Goal: Obtain resource: Obtain resource

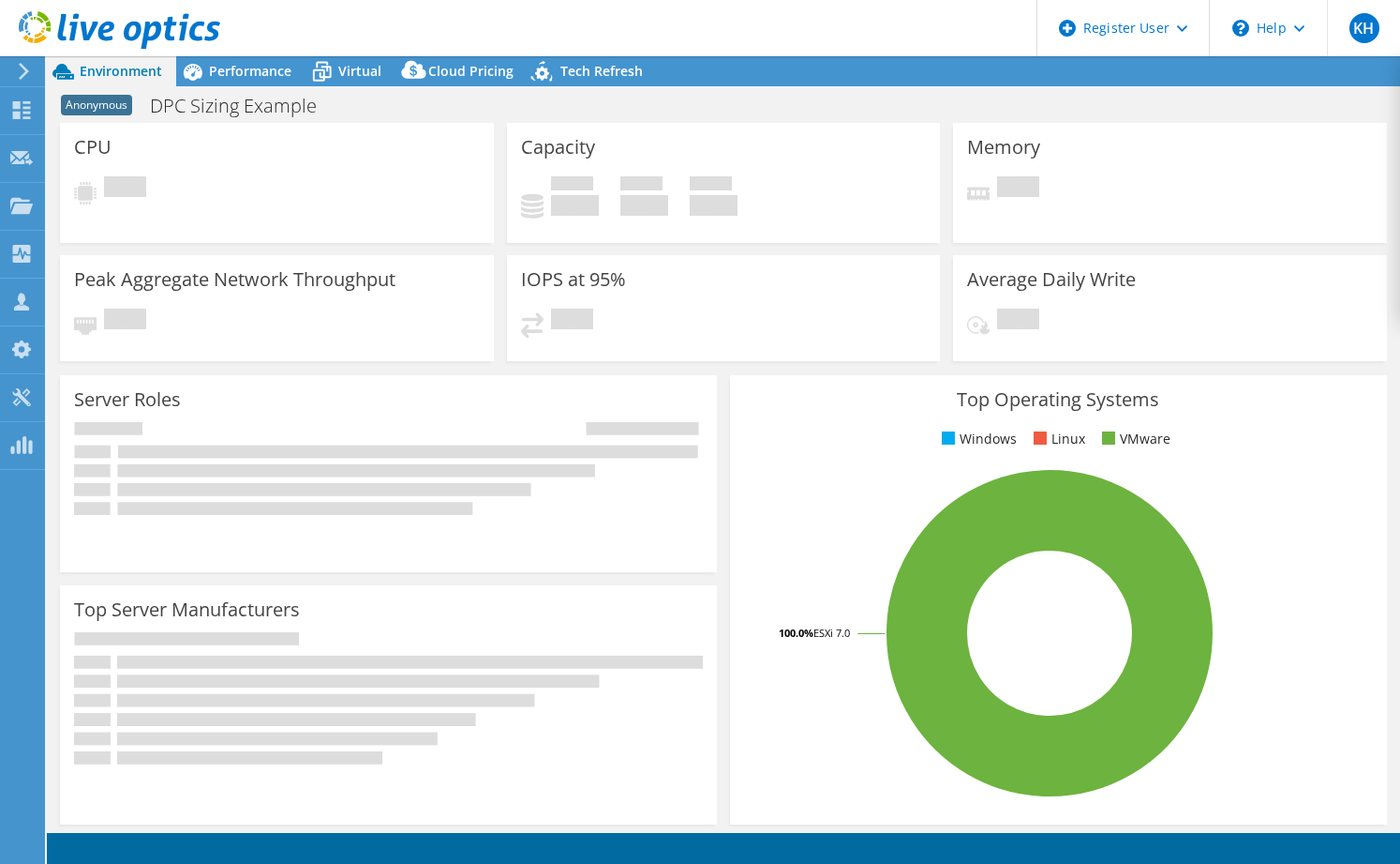
select select "USEast"
select select "USD"
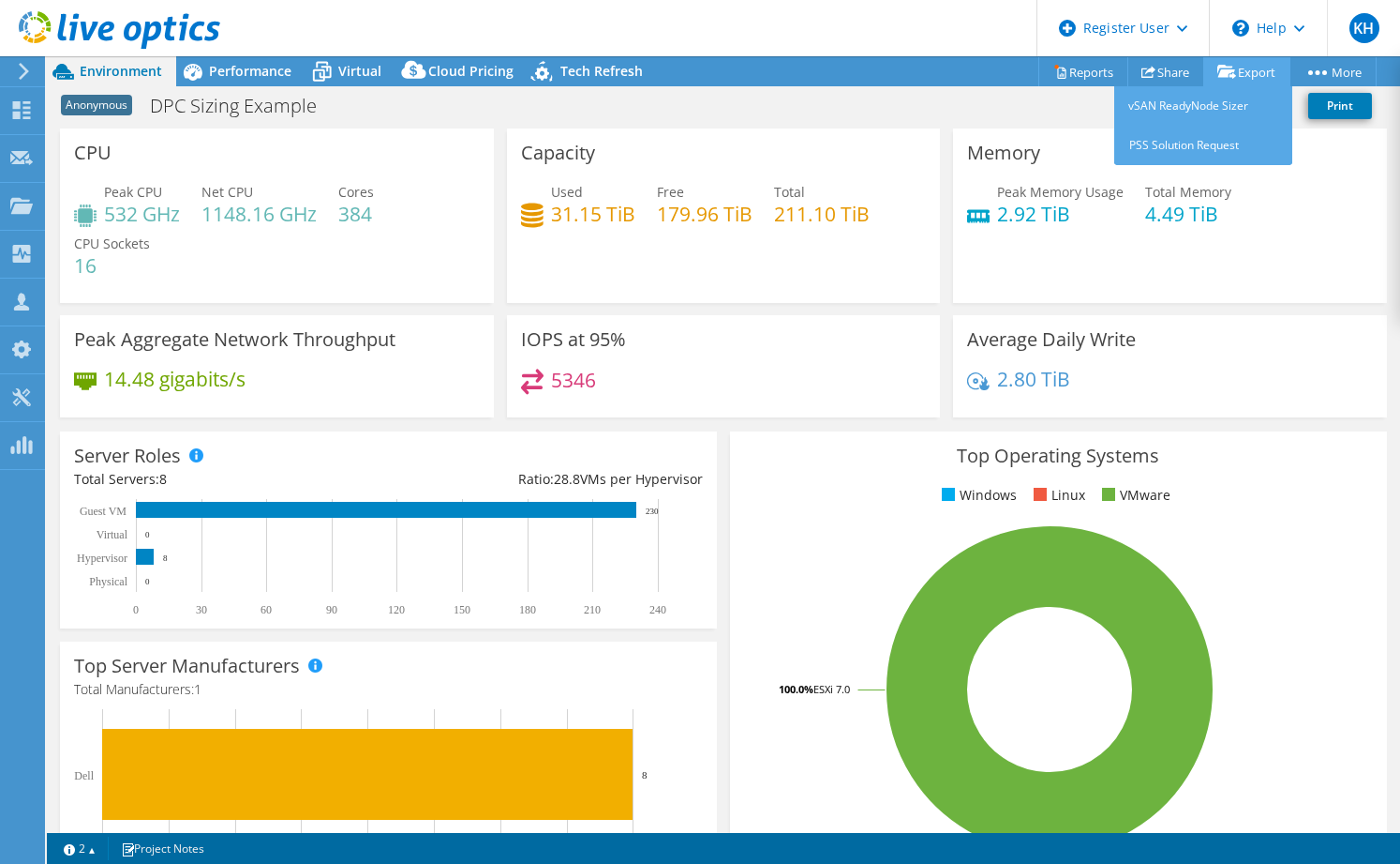
click at [1249, 73] on link "Export" at bounding box center [1246, 71] width 87 height 29
click at [1256, 72] on link "Export" at bounding box center [1246, 71] width 87 height 29
click at [1188, 96] on link "vSAN ReadyNode Sizer" at bounding box center [1204, 105] width 178 height 39
click at [1250, 65] on link "Export" at bounding box center [1246, 71] width 87 height 29
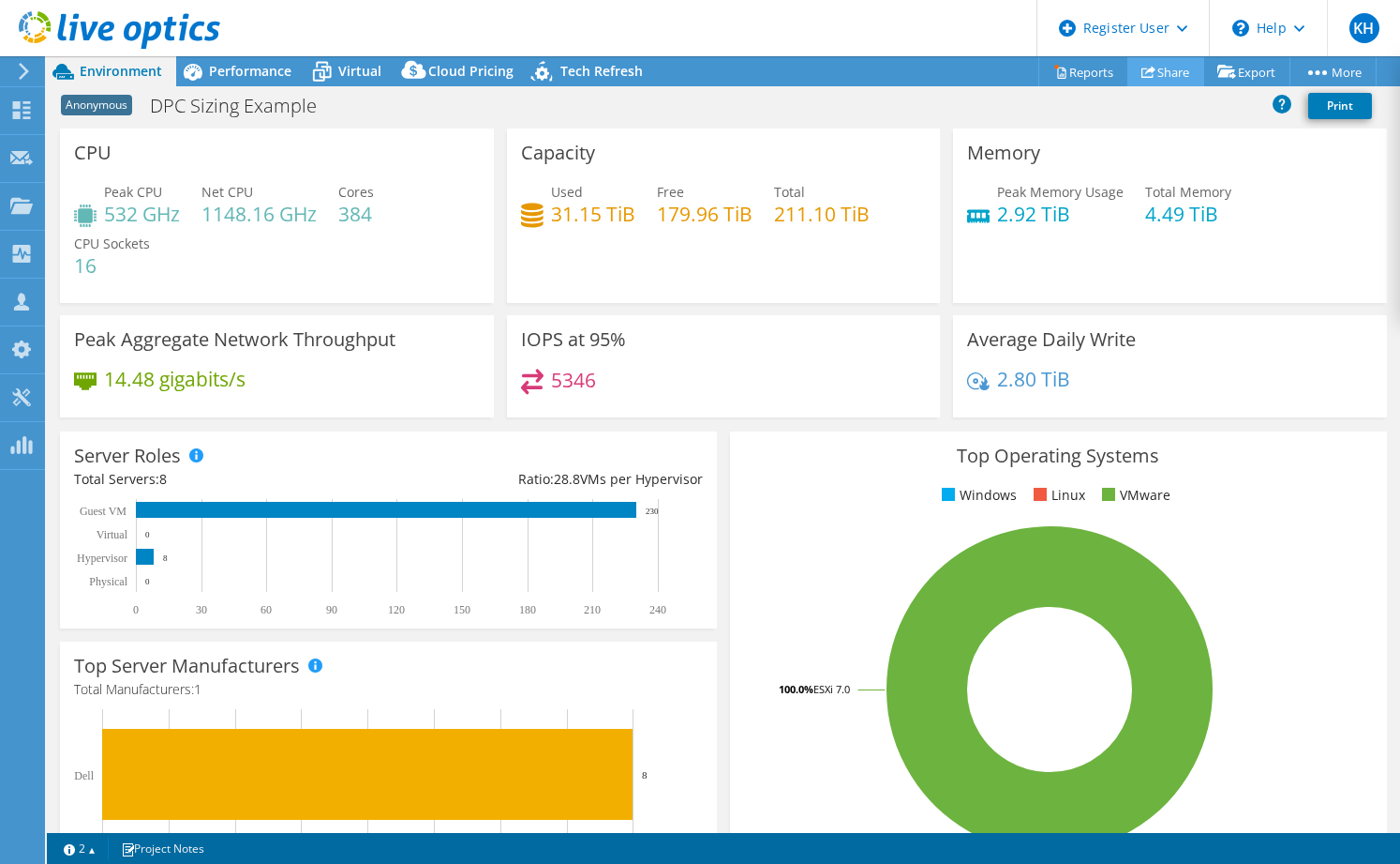
click at [1146, 69] on link "Share" at bounding box center [1166, 71] width 77 height 29
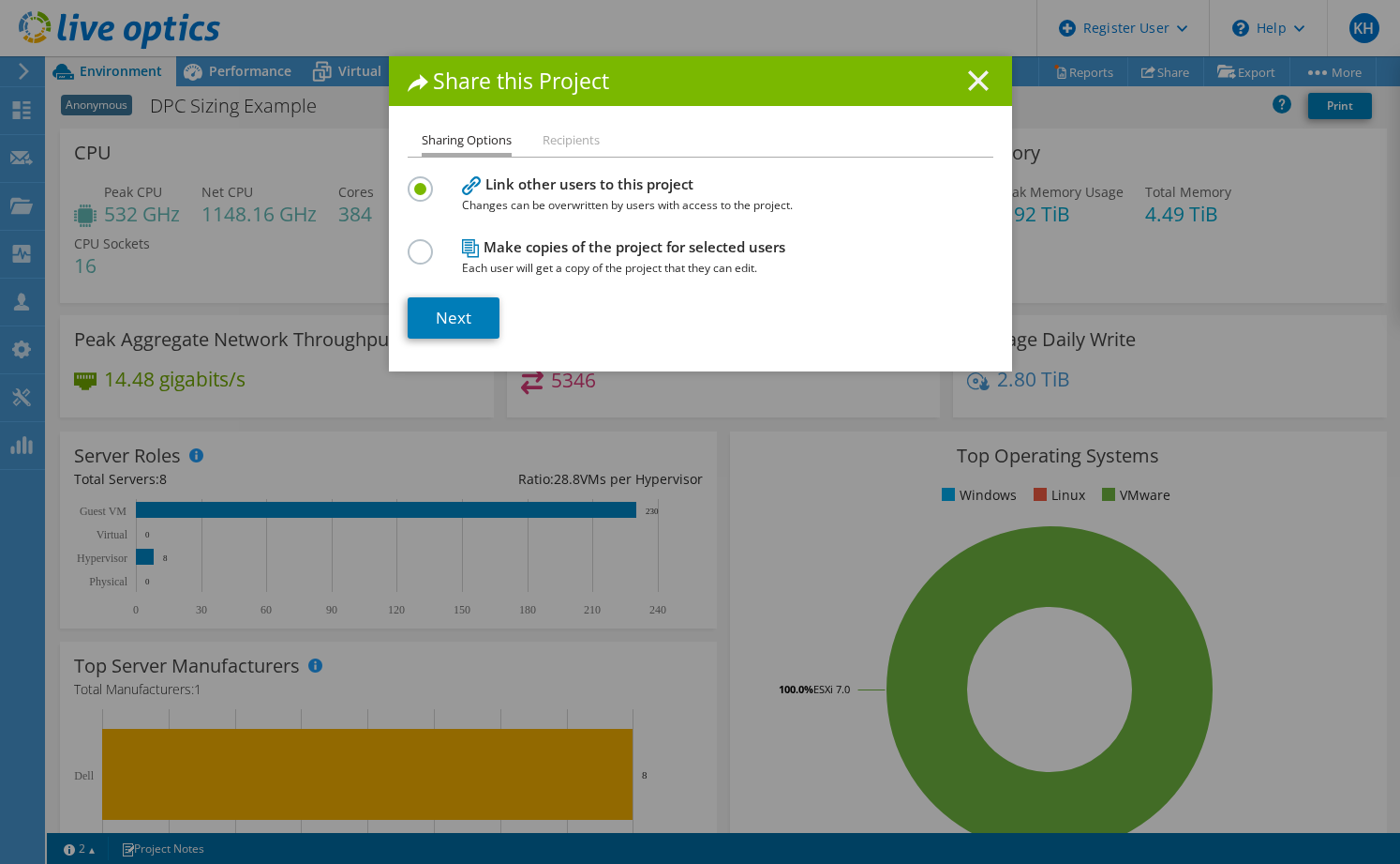
click at [971, 77] on icon at bounding box center [978, 80] width 21 height 21
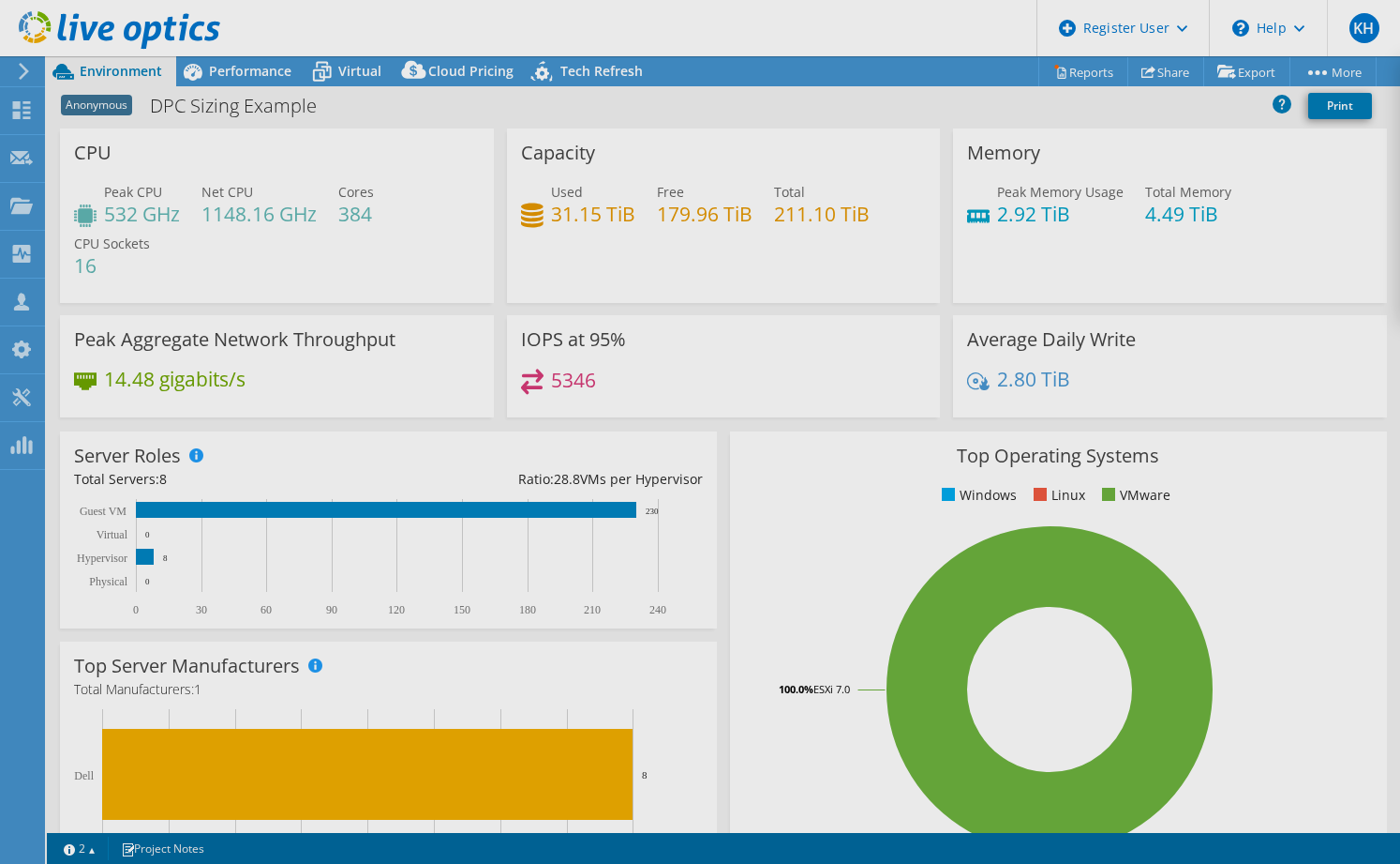
click at [1070, 75] on div "This project has been archived. No changes can be made, and graphs and summary …" at bounding box center [723, 459] width 1353 height 807
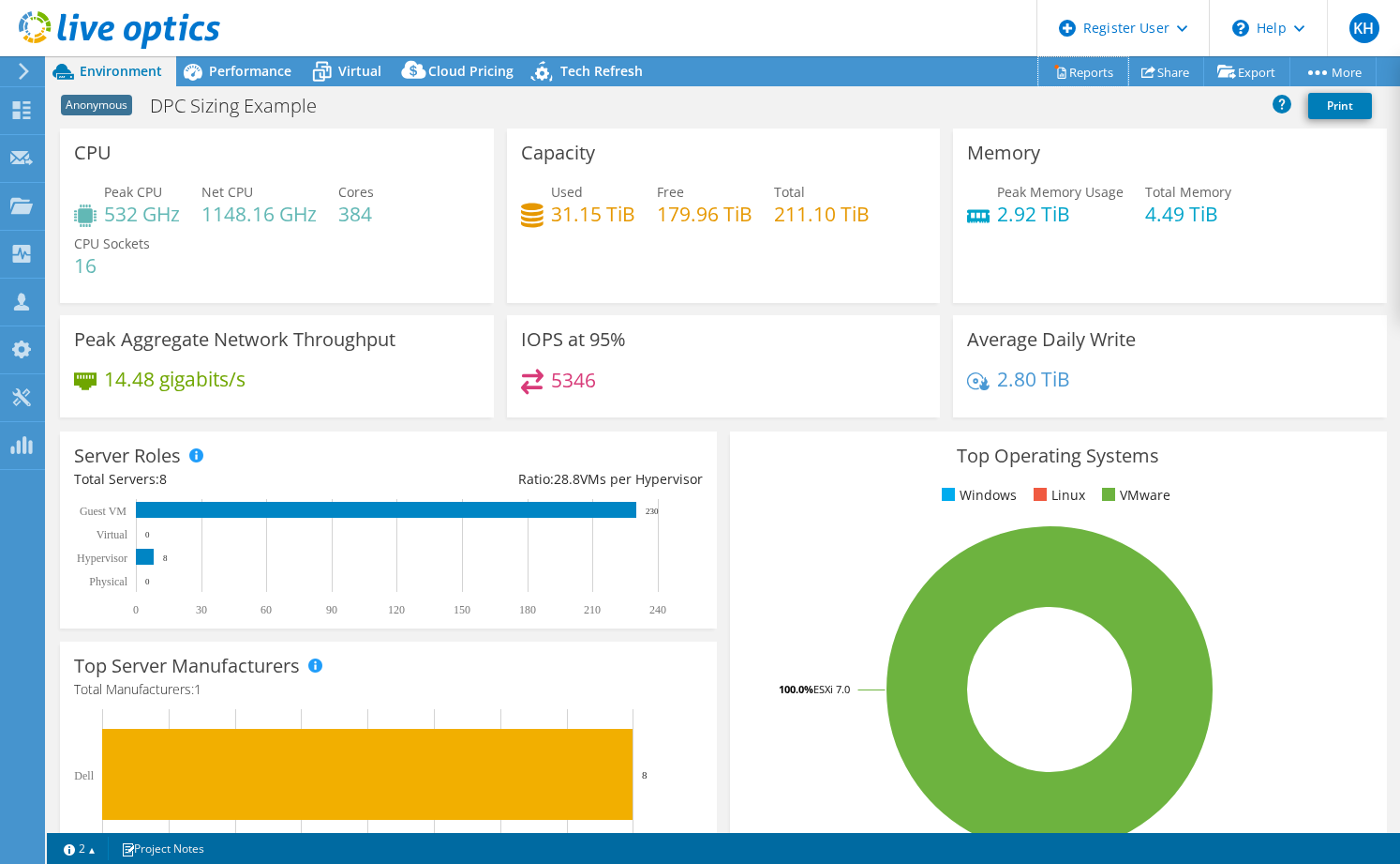
click at [1070, 75] on link "Reports" at bounding box center [1083, 71] width 90 height 29
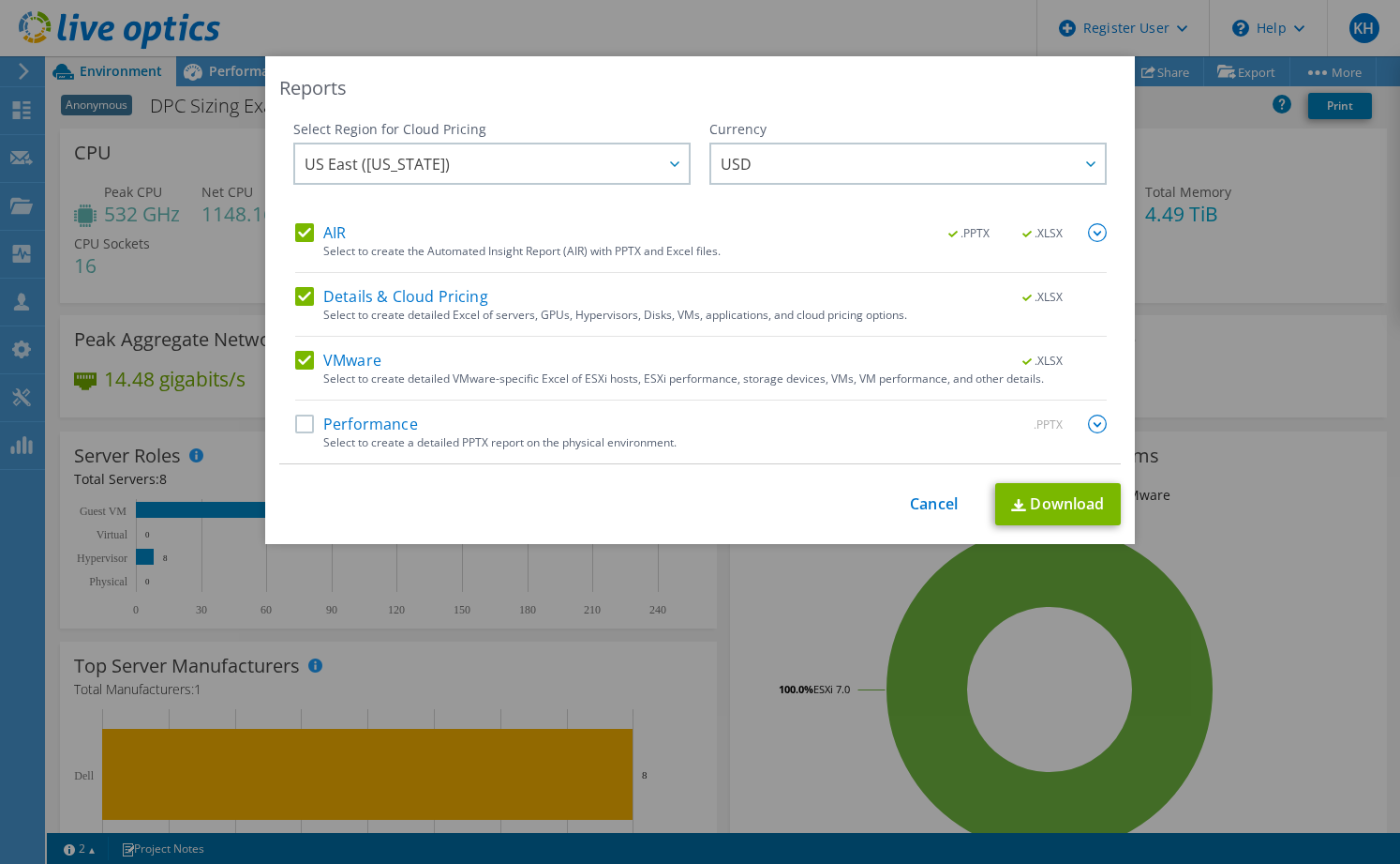
click at [561, 431] on div "Performance .PPTX" at bounding box center [701, 425] width 812 height 22
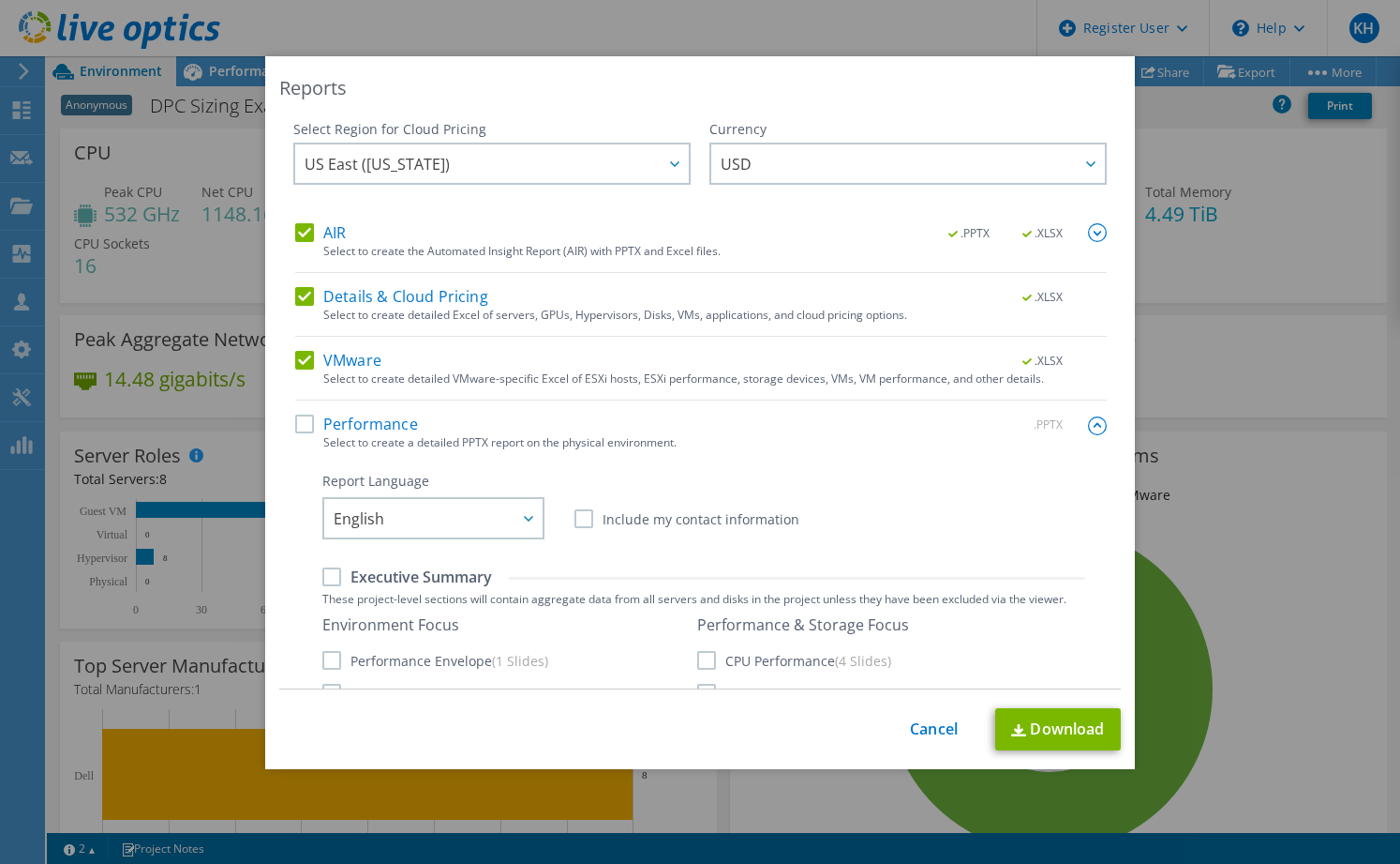
click at [311, 424] on label "Performance" at bounding box center [356, 423] width 123 height 19
click at [0, 0] on input "Performance" at bounding box center [0, 0] width 0 height 0
click at [303, 299] on label "Details & Cloud Pricing" at bounding box center [392, 296] width 193 height 19
click at [0, 0] on input "Details & Cloud Pricing" at bounding box center [0, 0] width 0 height 0
click at [1062, 728] on link "Download" at bounding box center [1058, 729] width 126 height 42
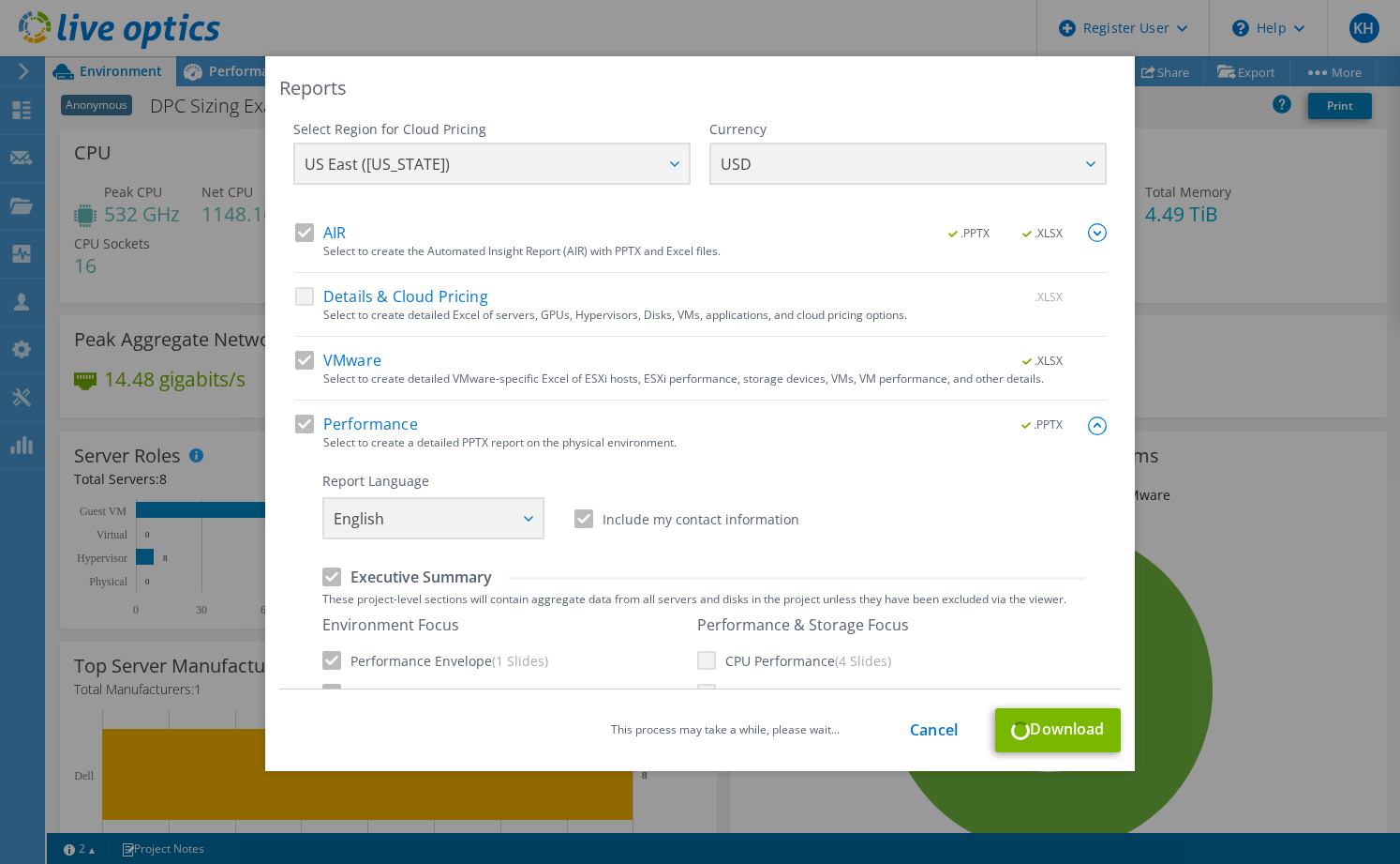
click at [700, 648] on div "Performance & Storage Focus CPU Performance (4 Slides) Storage Capacity (2 Slid…" at bounding box center [803, 675] width 211 height 120
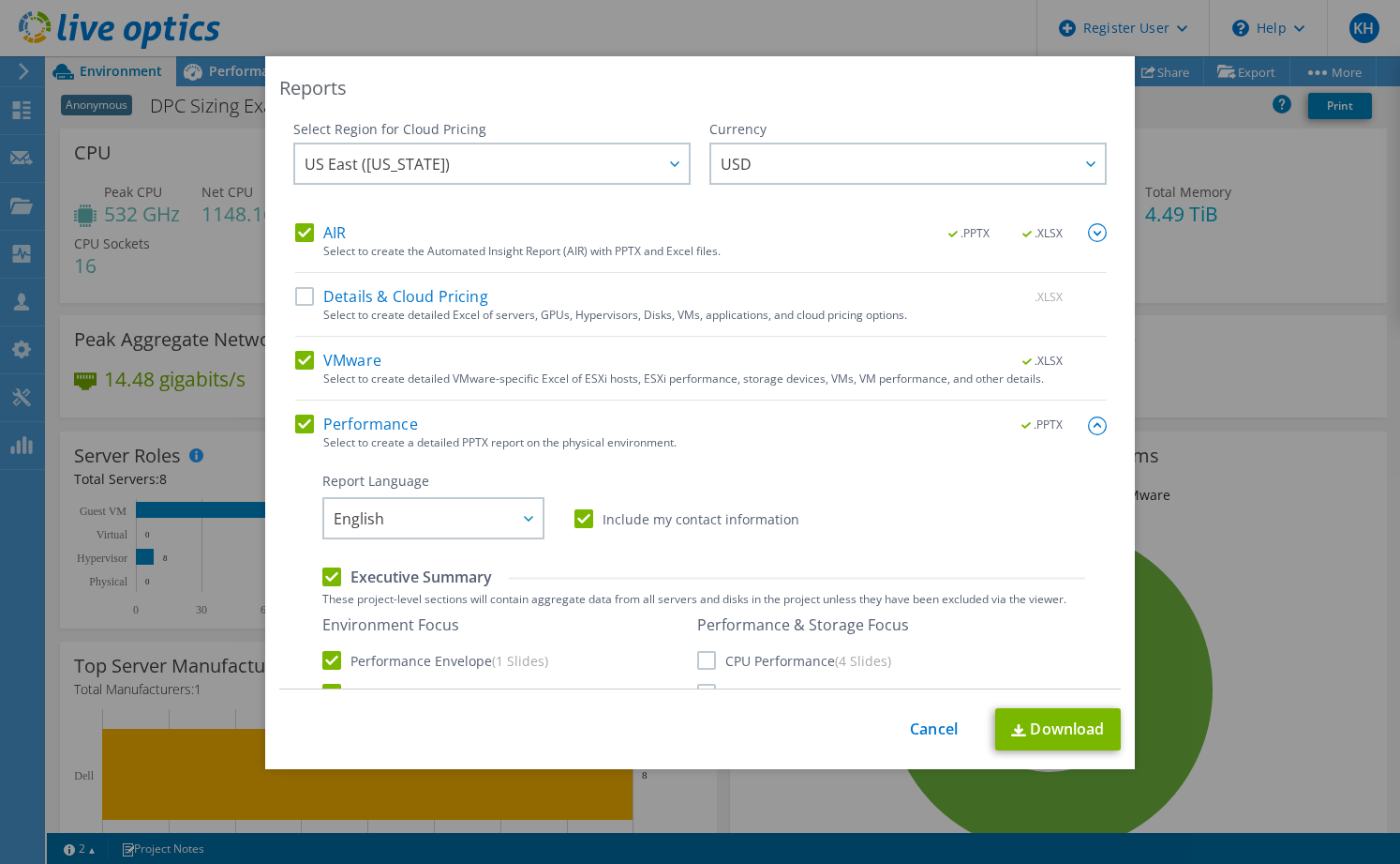
click at [697, 655] on label "CPU Performance (4 Slides)" at bounding box center [794, 659] width 194 height 19
click at [0, 0] on input "CPU Performance (4 Slides)" at bounding box center [0, 0] width 0 height 0
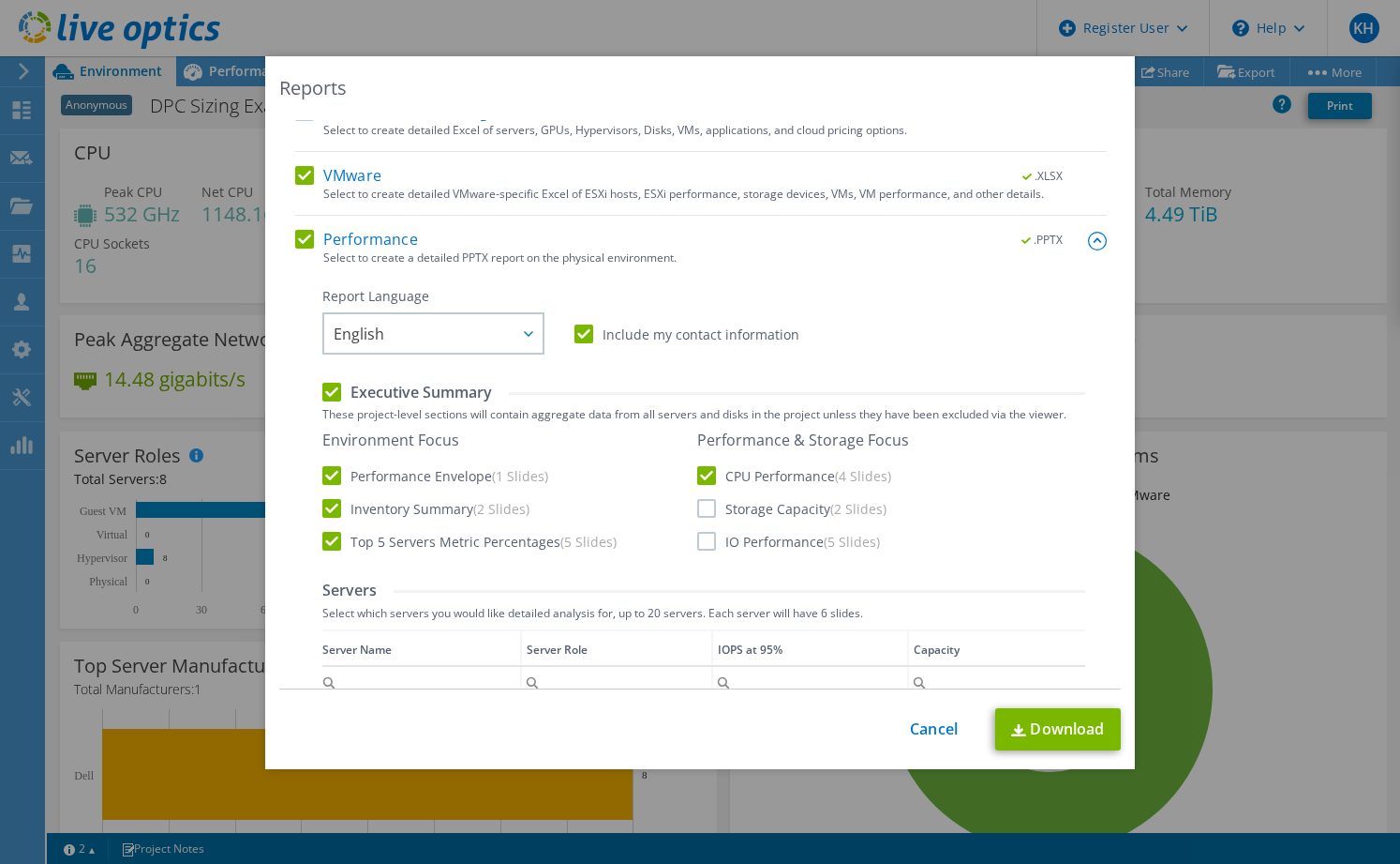
scroll to position [236, 0]
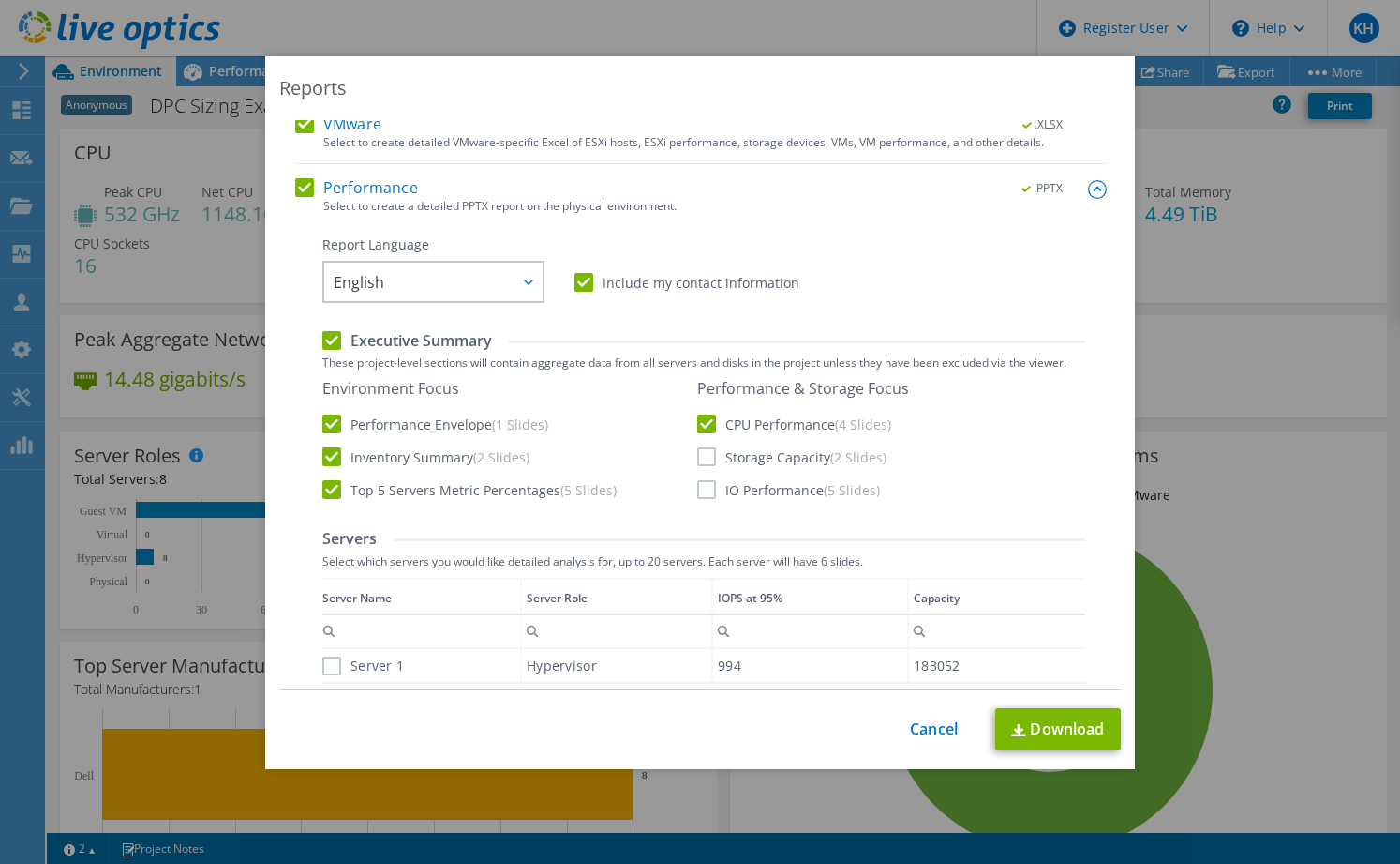
click at [705, 463] on label "Storage Capacity (2 Slides)" at bounding box center [792, 456] width 189 height 19
click at [0, 0] on input "Storage Capacity (2 Slides)" at bounding box center [0, 0] width 0 height 0
click at [701, 490] on label "IO Performance (5 Slides)" at bounding box center [788, 489] width 182 height 19
click at [0, 0] on input "IO Performance (5 Slides)" at bounding box center [0, 0] width 0 height 0
click at [1038, 730] on link "Download" at bounding box center [1058, 729] width 126 height 42
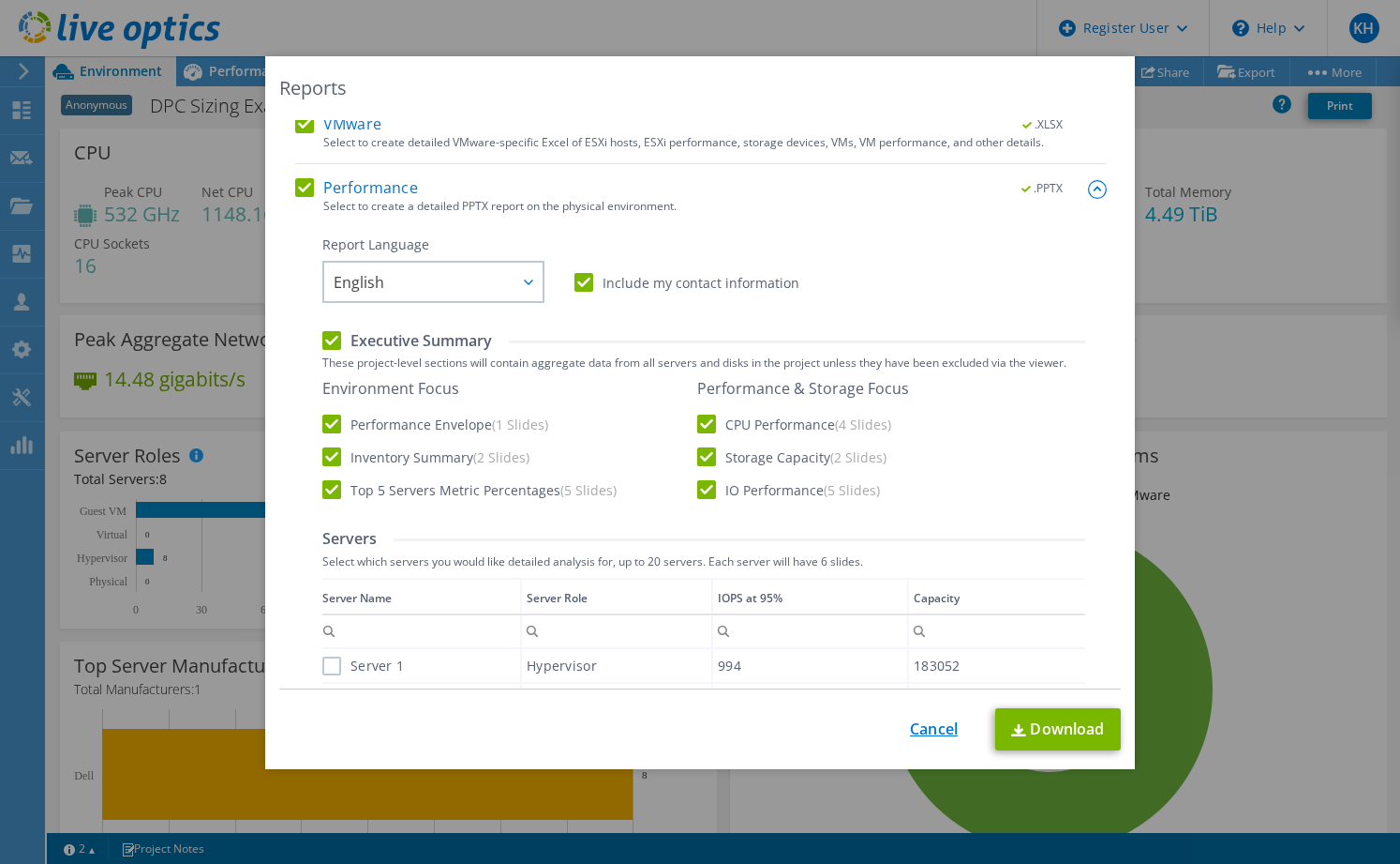
click at [925, 722] on link "Cancel" at bounding box center [934, 729] width 48 height 18
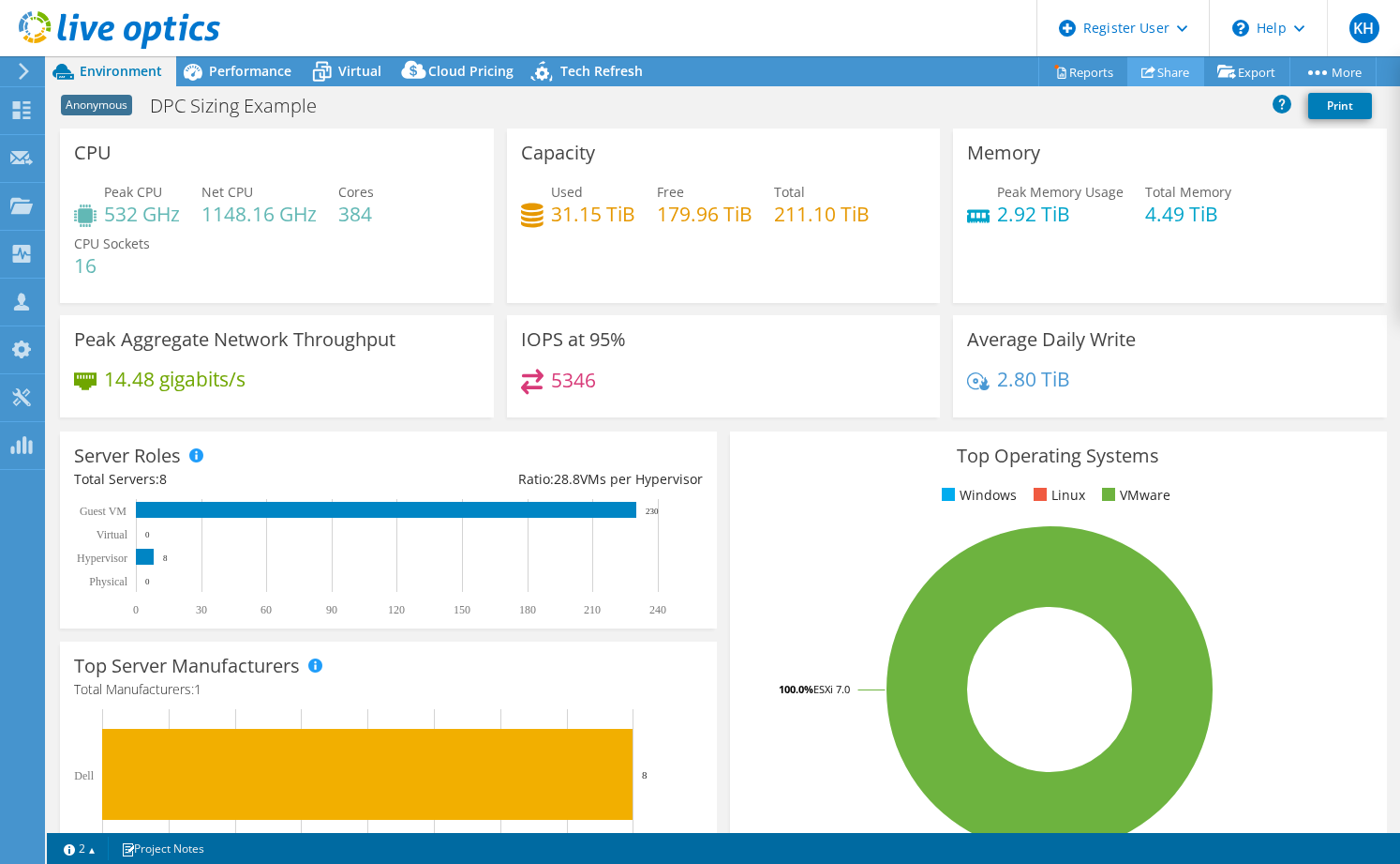
click at [1147, 70] on link "Share" at bounding box center [1166, 71] width 77 height 29
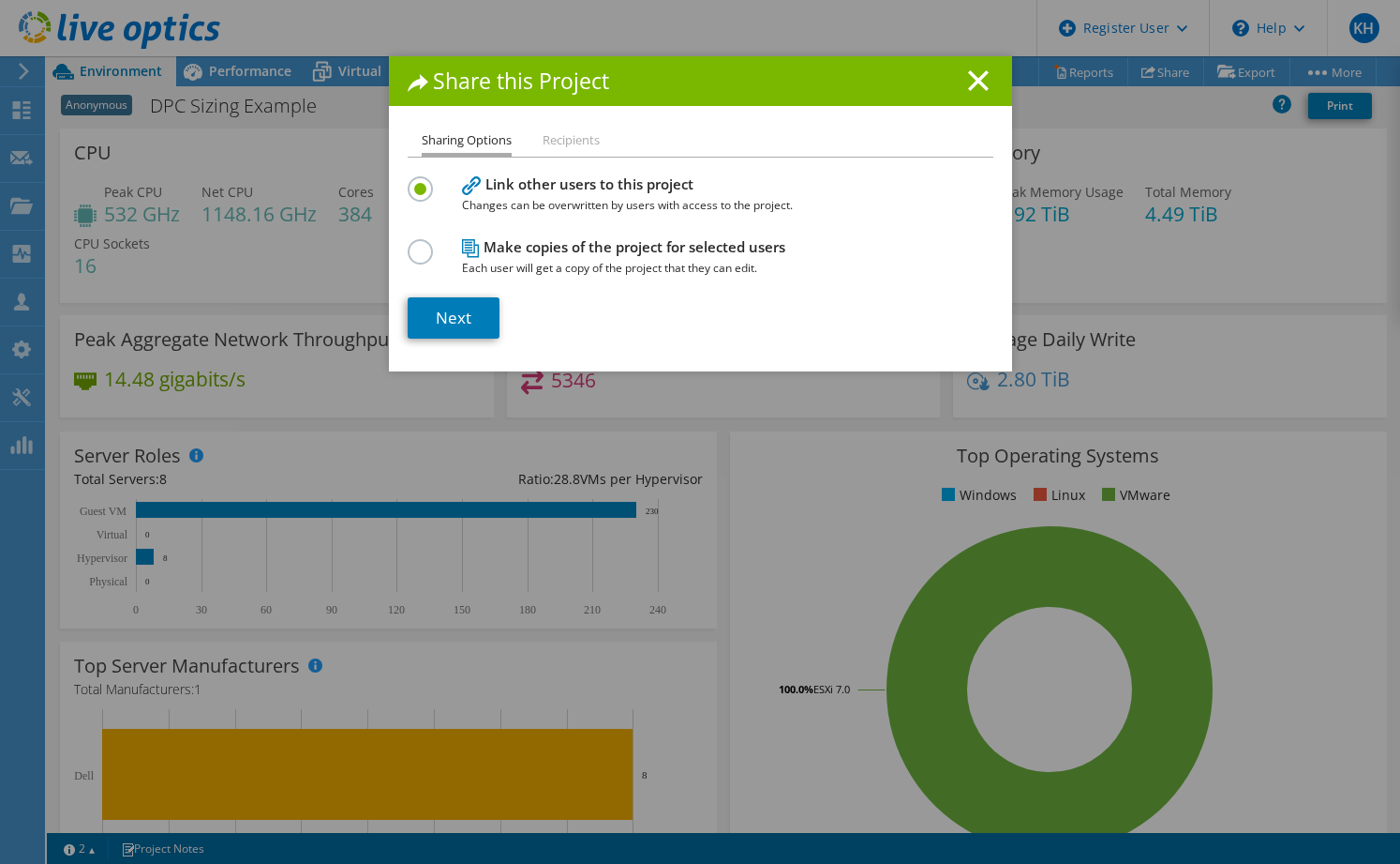
click at [954, 79] on h1 "Share this Project" at bounding box center [700, 81] width 585 height 22
click at [969, 83] on line at bounding box center [978, 80] width 19 height 19
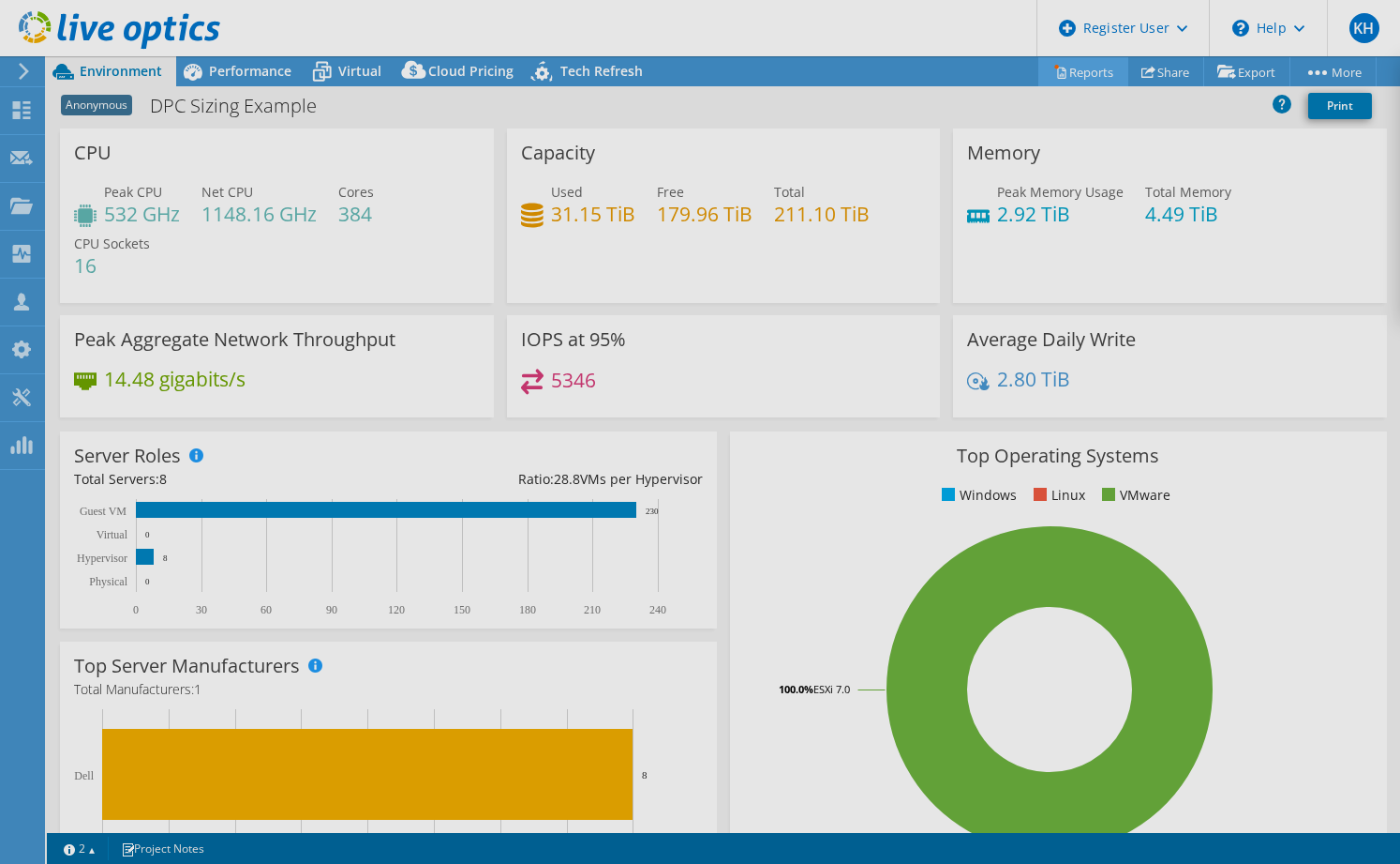
click at [1061, 73] on link "Reports" at bounding box center [1083, 71] width 90 height 29
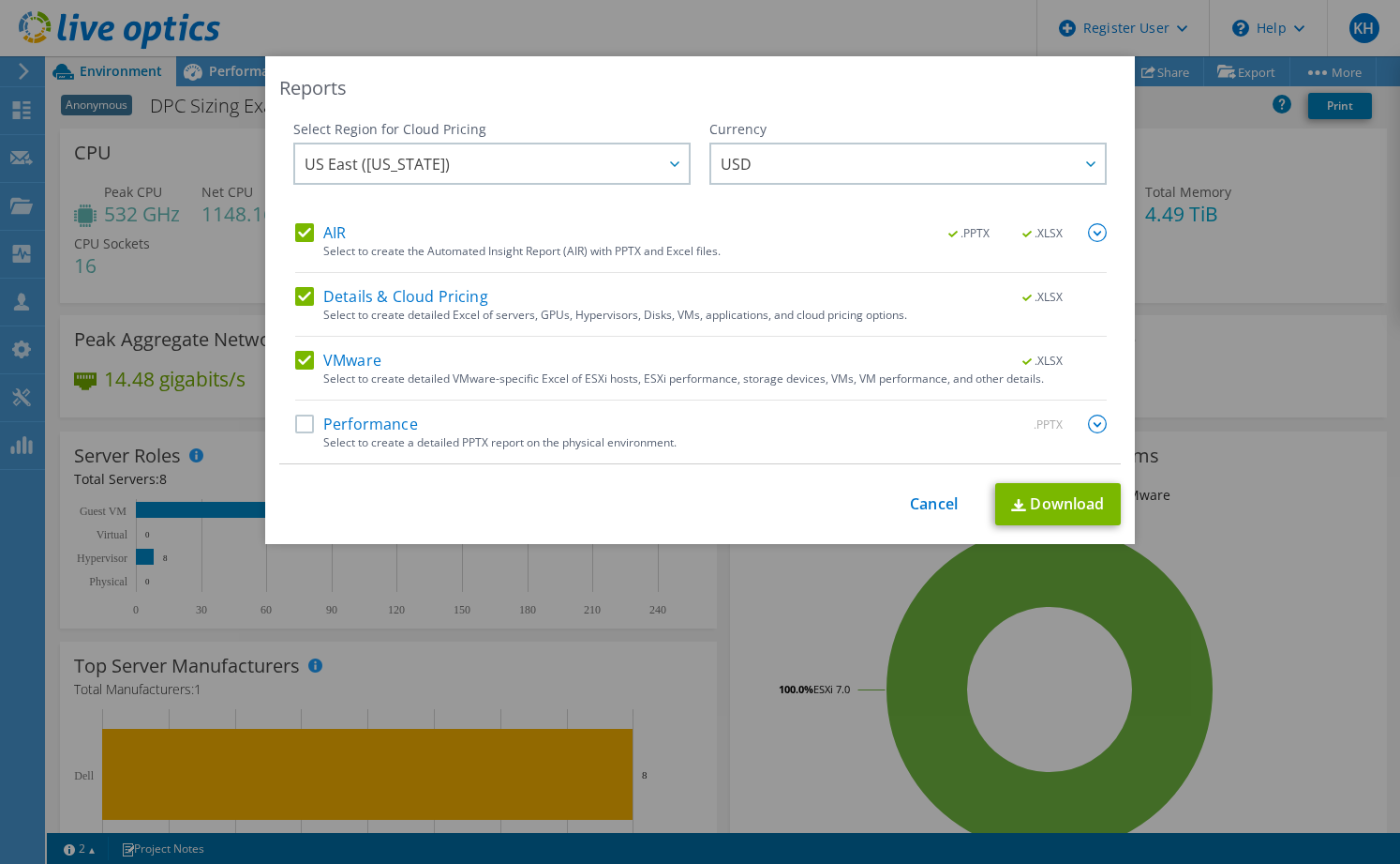
click at [299, 296] on label "Details & Cloud Pricing" at bounding box center [392, 296] width 193 height 19
click at [0, 0] on input "Details & Cloud Pricing" at bounding box center [0, 0] width 0 height 0
click at [297, 426] on label "Performance" at bounding box center [356, 423] width 123 height 19
click at [0, 0] on input "Performance" at bounding box center [0, 0] width 0 height 0
click at [1088, 417] on img at bounding box center [1097, 423] width 19 height 19
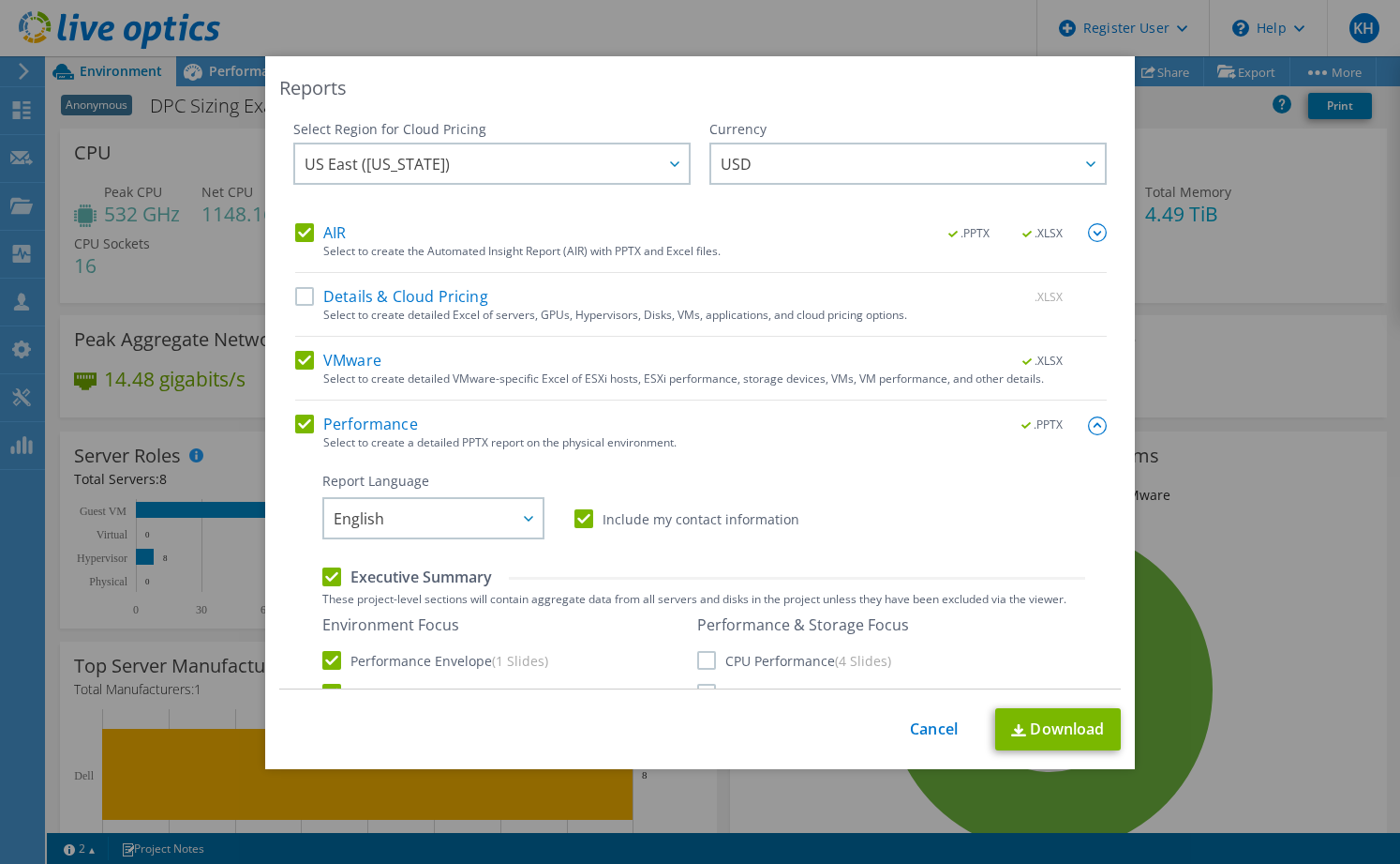
click at [700, 664] on label "CPU Performance (4 Slides)" at bounding box center [794, 659] width 194 height 19
click at [0, 0] on input "CPU Performance (4 Slides)" at bounding box center [0, 0] width 0 height 0
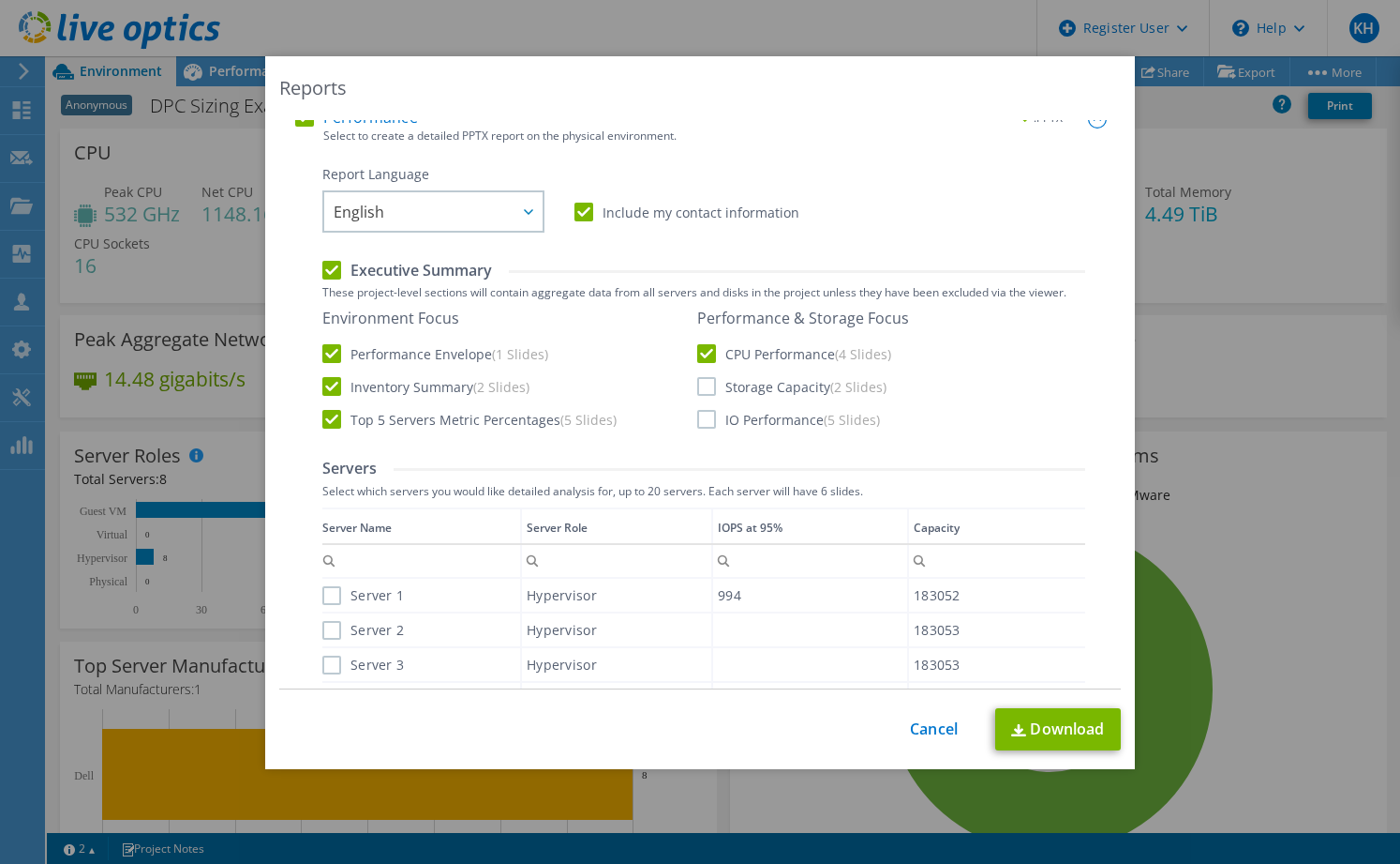
scroll to position [330, 0]
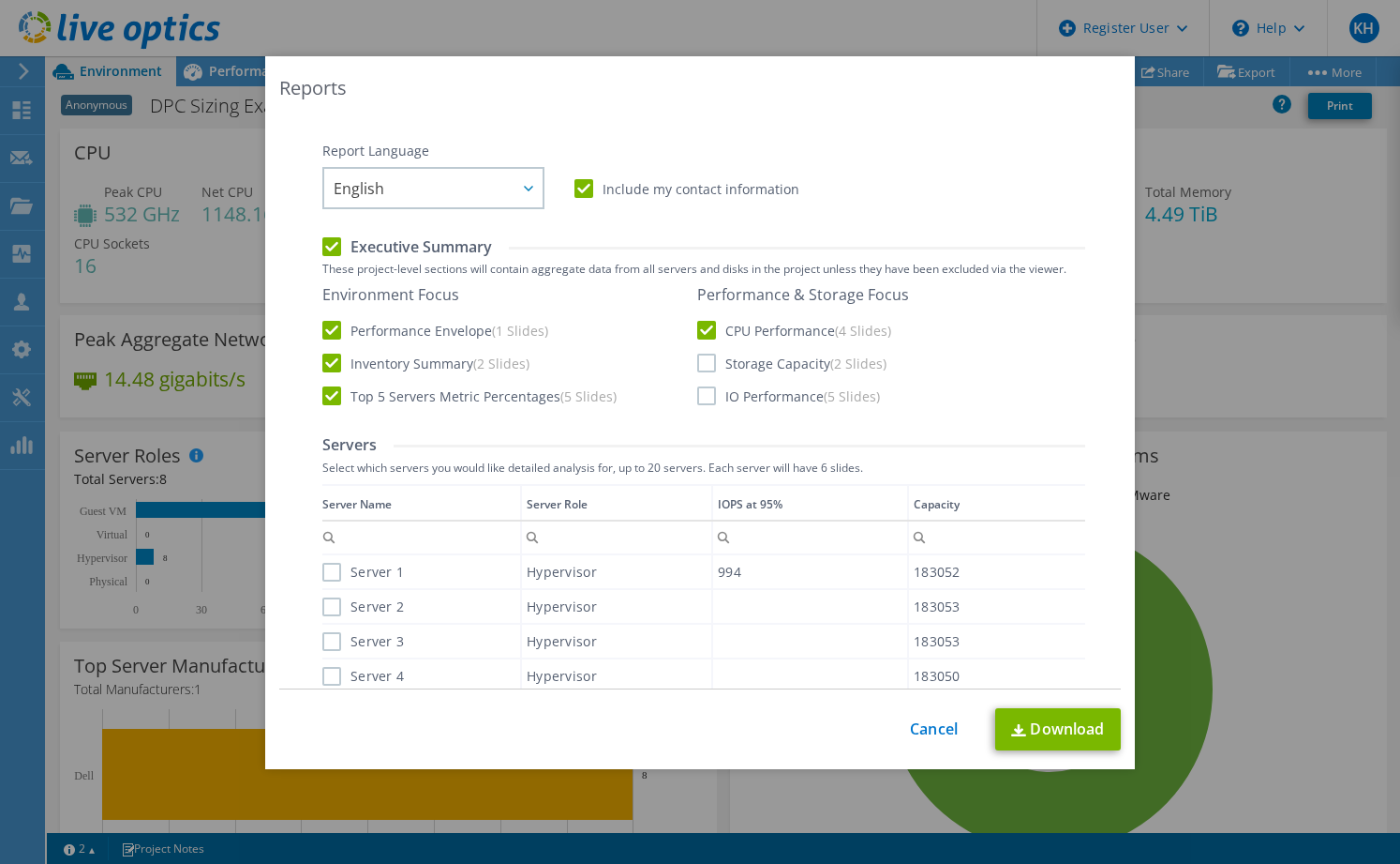
click at [697, 362] on label "Storage Capacity (2 Slides)" at bounding box center [792, 362] width 189 height 19
click at [0, 0] on input "Storage Capacity (2 Slides)" at bounding box center [0, 0] width 0 height 0
click at [701, 405] on label "IO Performance (5 Slides)" at bounding box center [788, 395] width 182 height 19
click at [0, 0] on input "IO Performance (5 Slides)" at bounding box center [0, 0] width 0 height 0
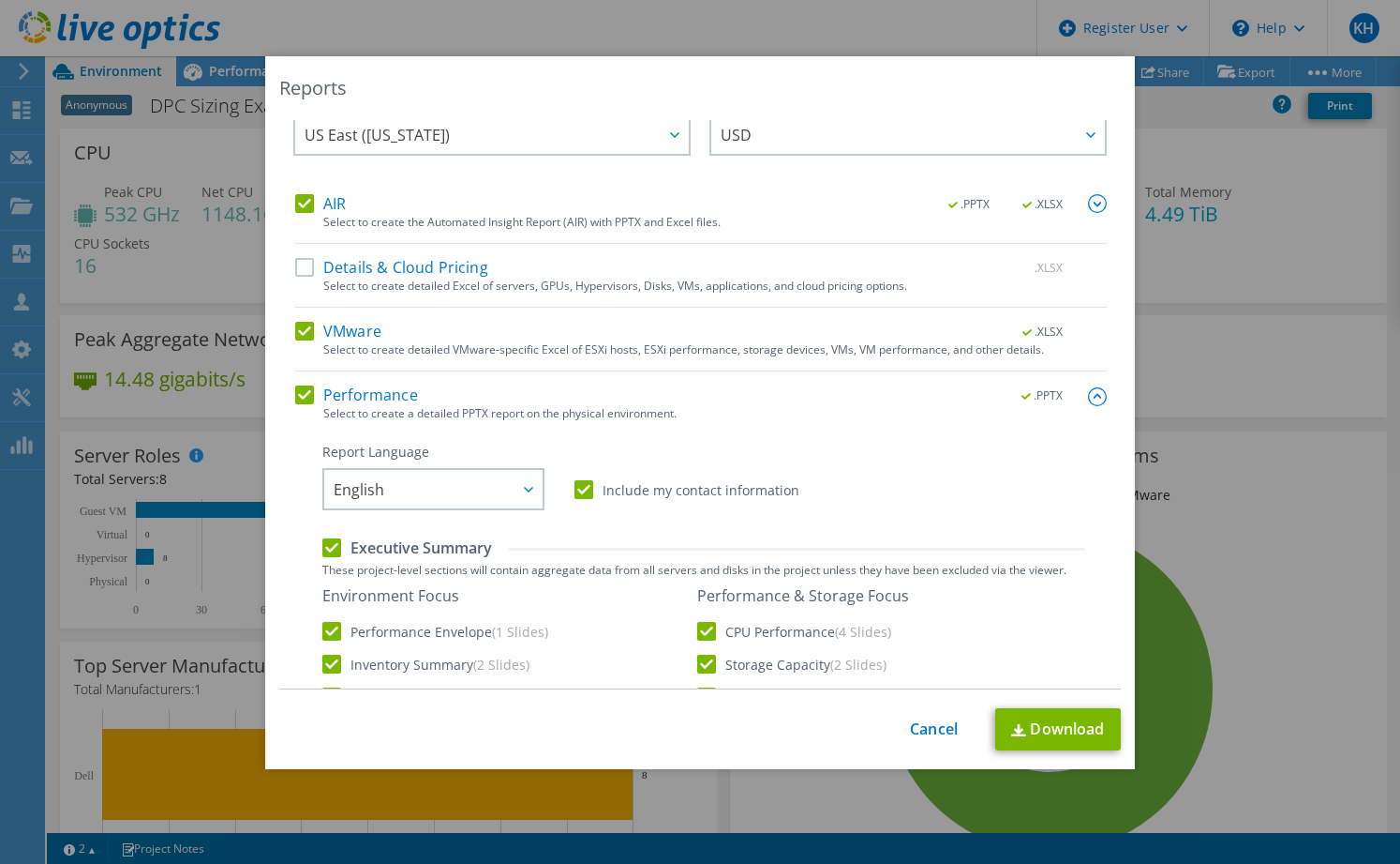
scroll to position [0, 0]
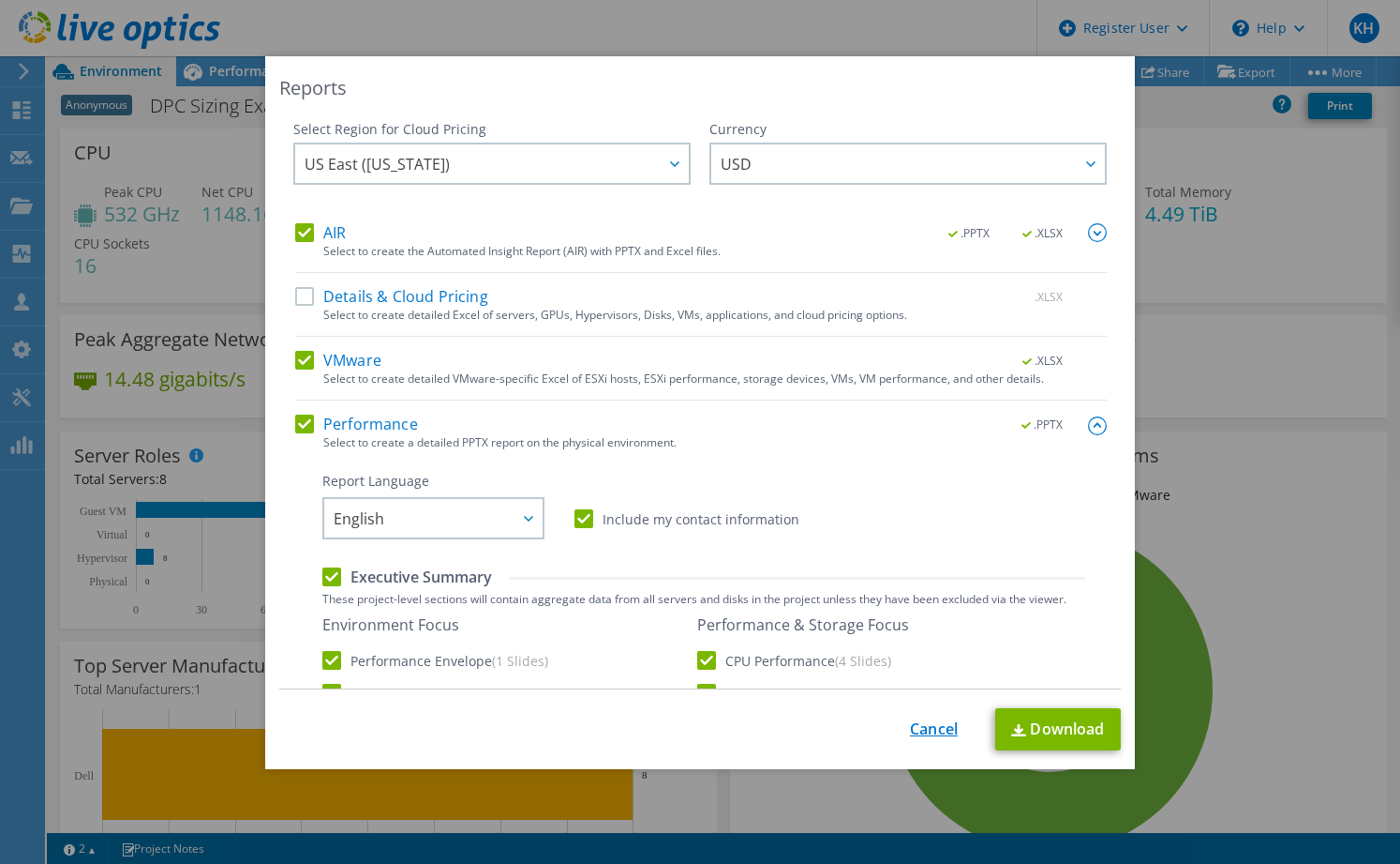
click at [910, 724] on link "Cancel" at bounding box center [934, 729] width 48 height 18
